Goal: Information Seeking & Learning: Learn about a topic

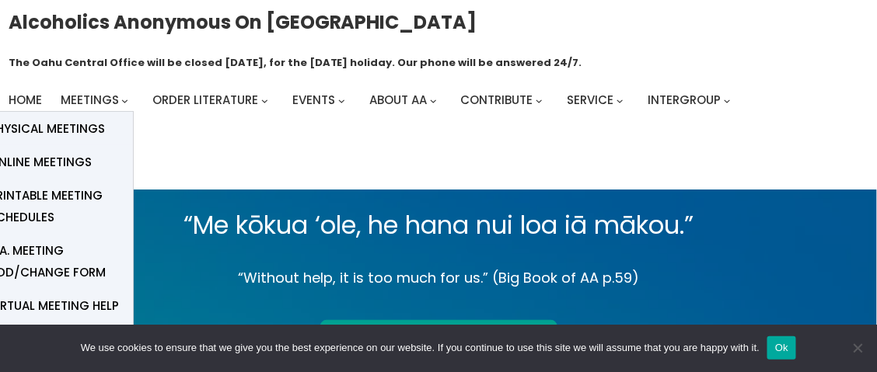
click at [96, 100] on span "Meetings" at bounding box center [90, 100] width 58 height 16
click at [66, 159] on span "Online Meetings" at bounding box center [40, 163] width 103 height 22
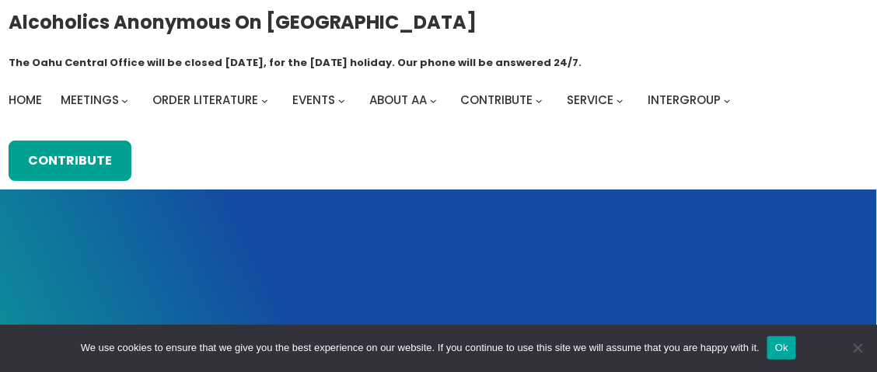
click at [778, 349] on button "Ok" at bounding box center [781, 348] width 29 height 23
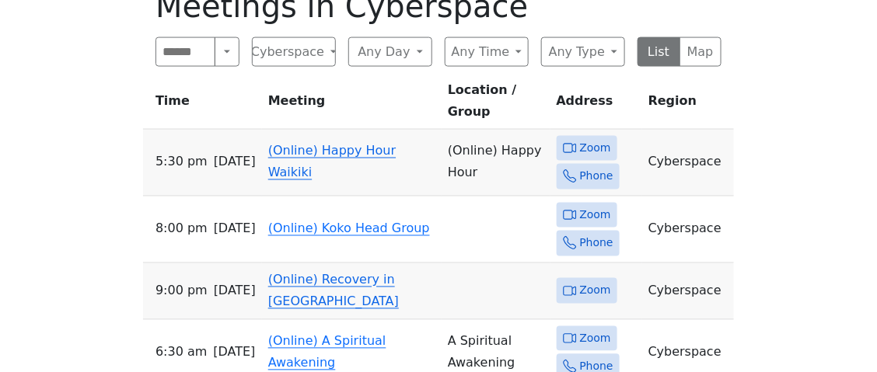
scroll to position [626, 0]
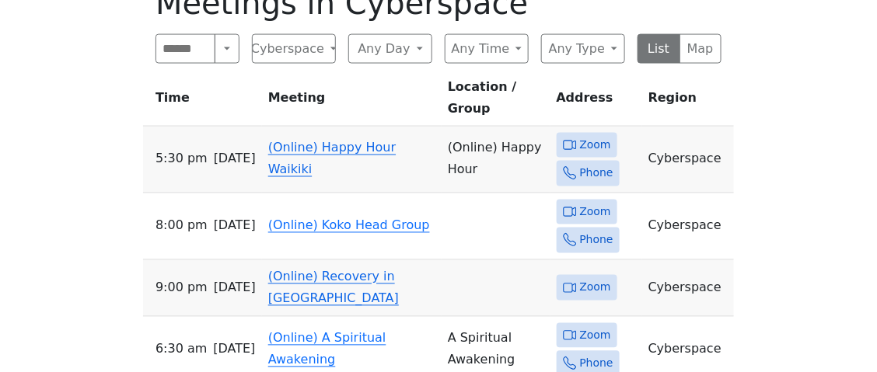
click at [359, 141] on link "(Online) Happy Hour Waikiki" at bounding box center [331, 159] width 127 height 37
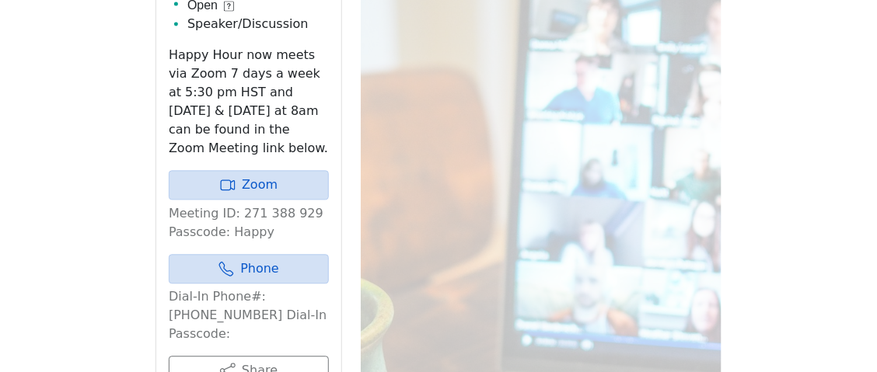
scroll to position [804, 0]
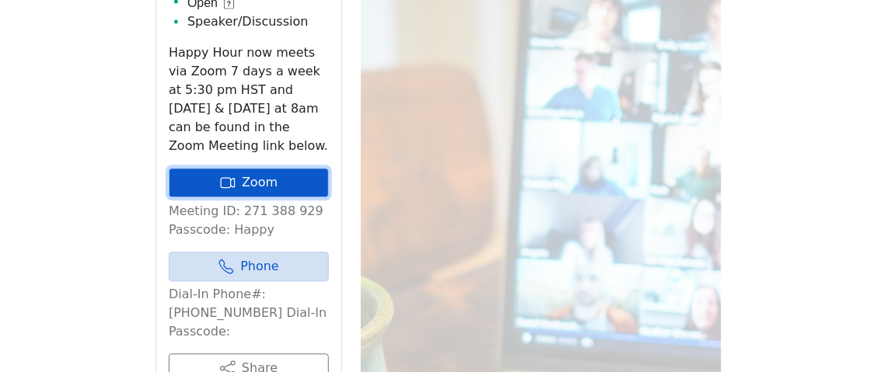
click at [256, 179] on link "Zoom" at bounding box center [249, 183] width 160 height 30
